Goal: Information Seeking & Learning: Learn about a topic

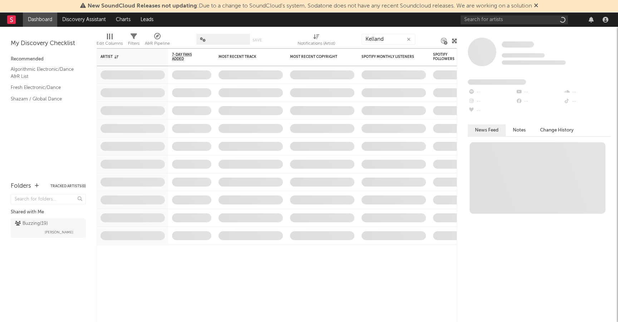
type input "Kelland"
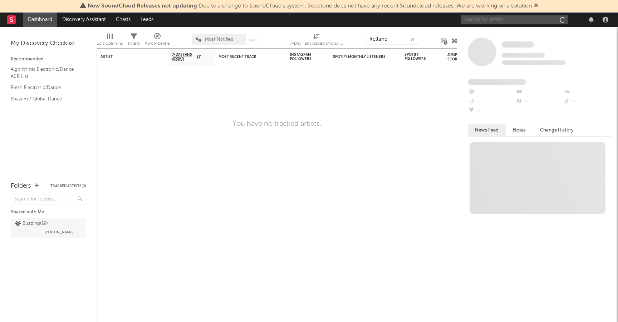
click at [513, 23] on input "text" at bounding box center [513, 19] width 107 height 9
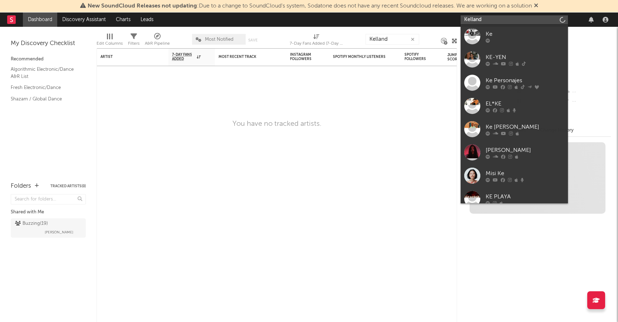
type input "Kelland"
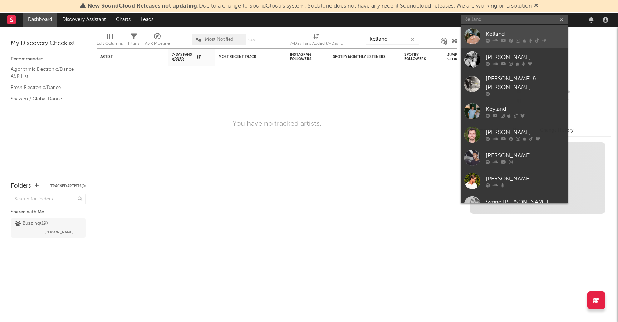
click at [498, 32] on div "Kelland" at bounding box center [524, 34] width 79 height 9
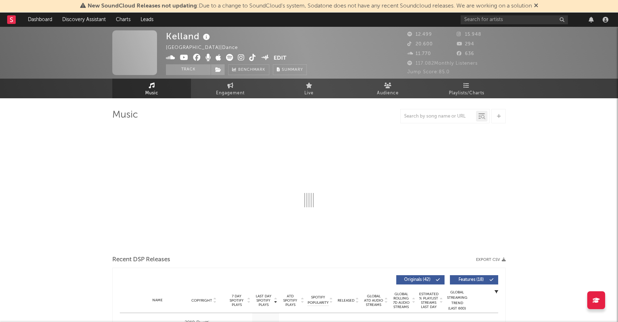
select select "6m"
